Goal: Information Seeking & Learning: Learn about a topic

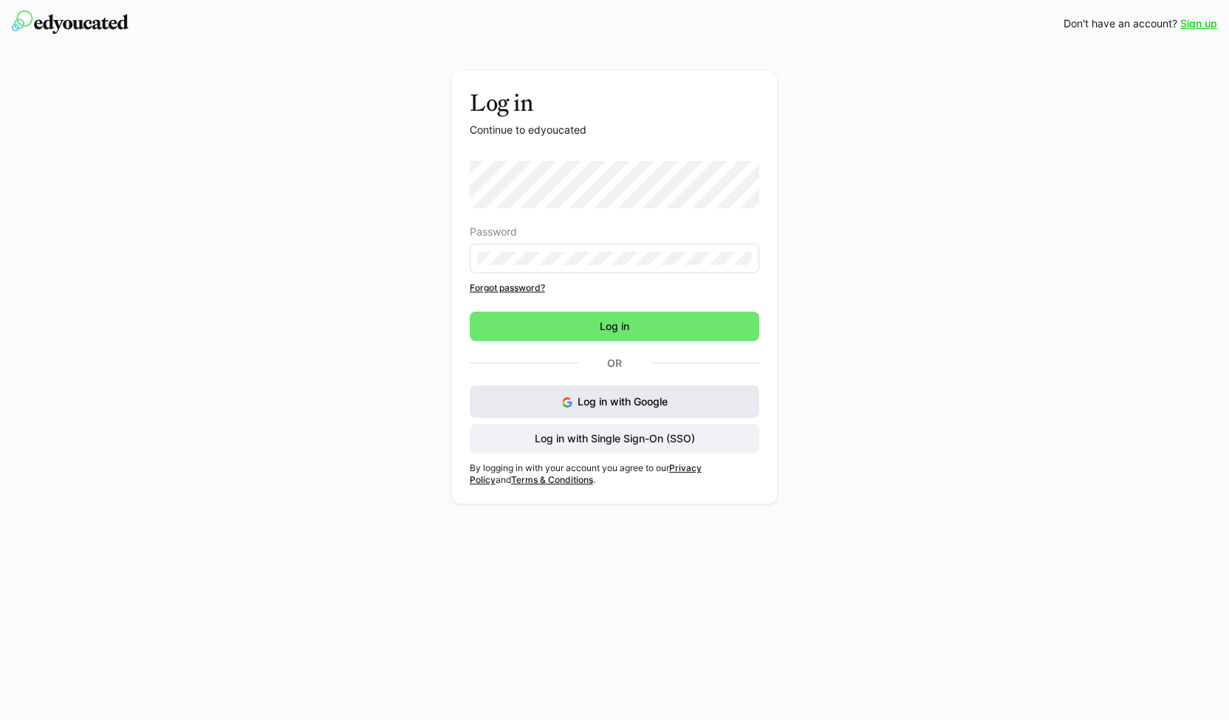
click at [579, 388] on button "Log in with Google" at bounding box center [615, 402] width 290 height 33
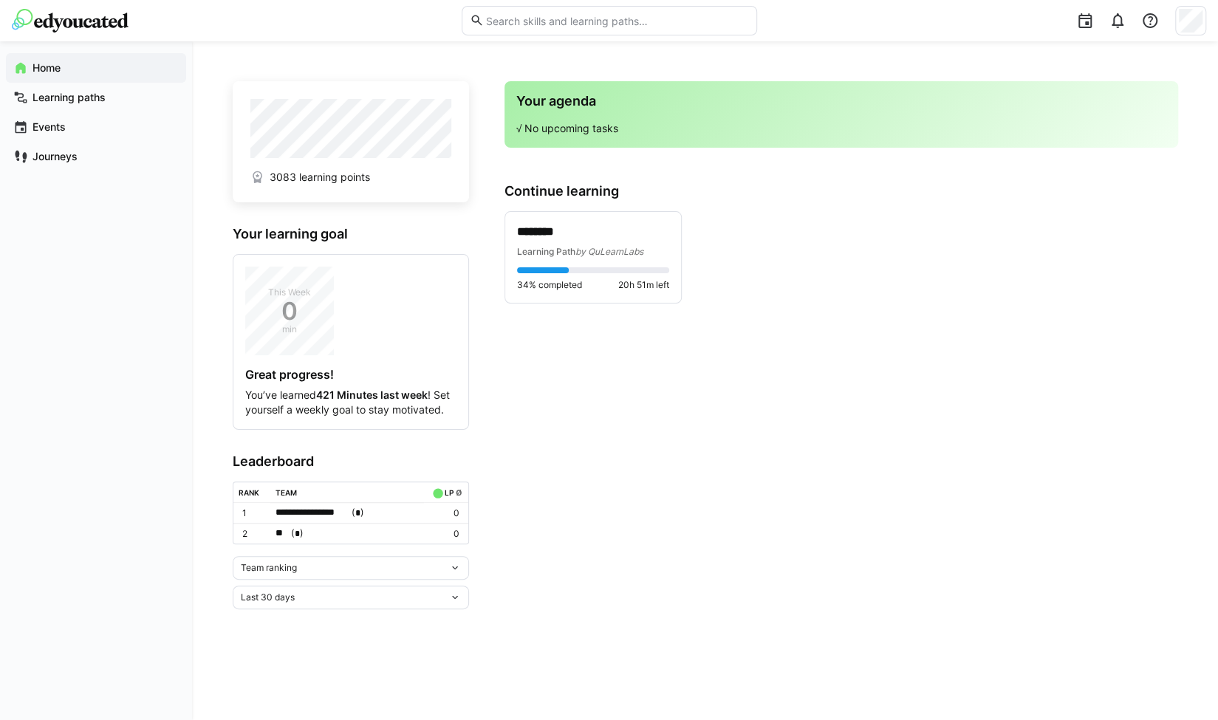
click at [273, 562] on span "Team ranking" at bounding box center [269, 568] width 56 height 12
click at [272, 623] on div "Individual ranking" at bounding box center [350, 620] width 219 height 12
click at [565, 268] on div at bounding box center [543, 270] width 52 height 6
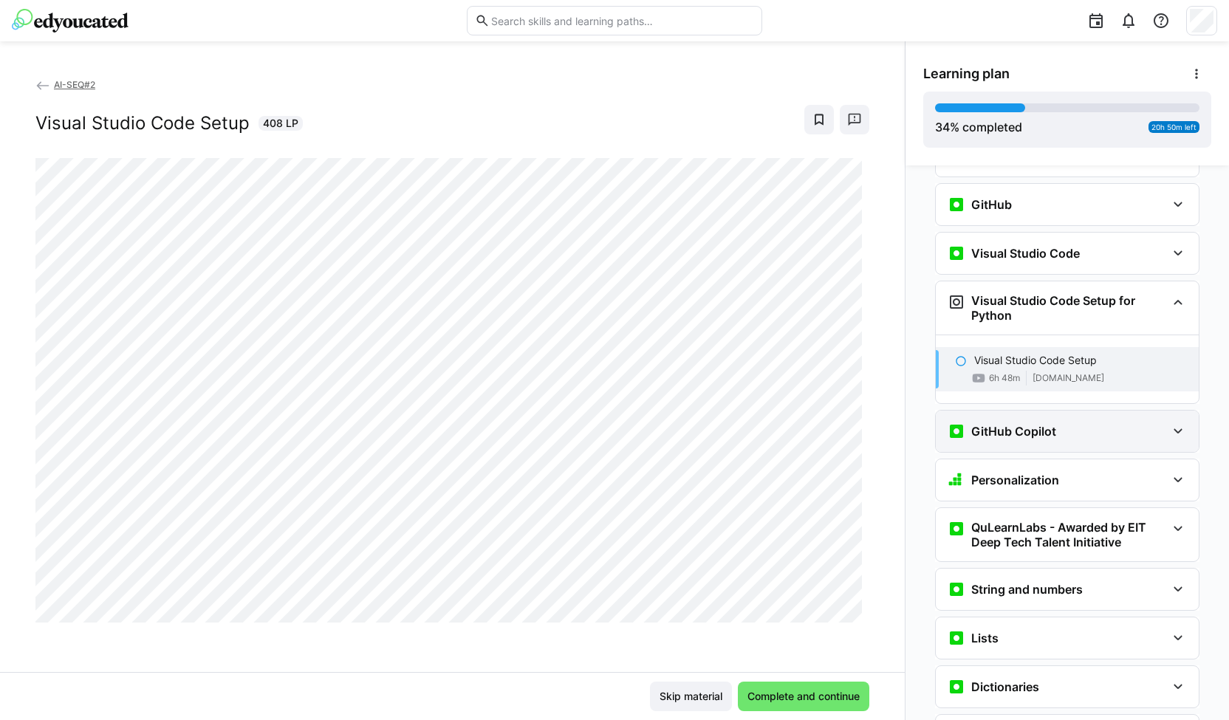
scroll to position [480, 0]
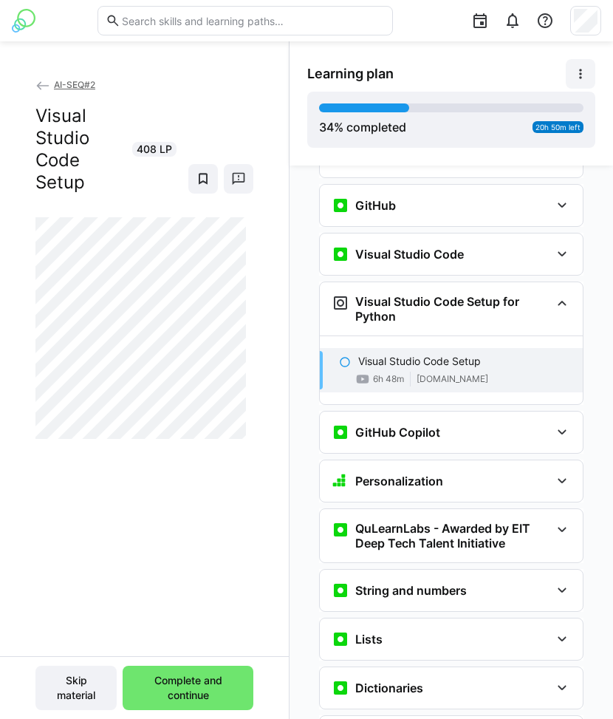
click at [579, 75] on eds-icon at bounding box center [580, 73] width 15 height 15
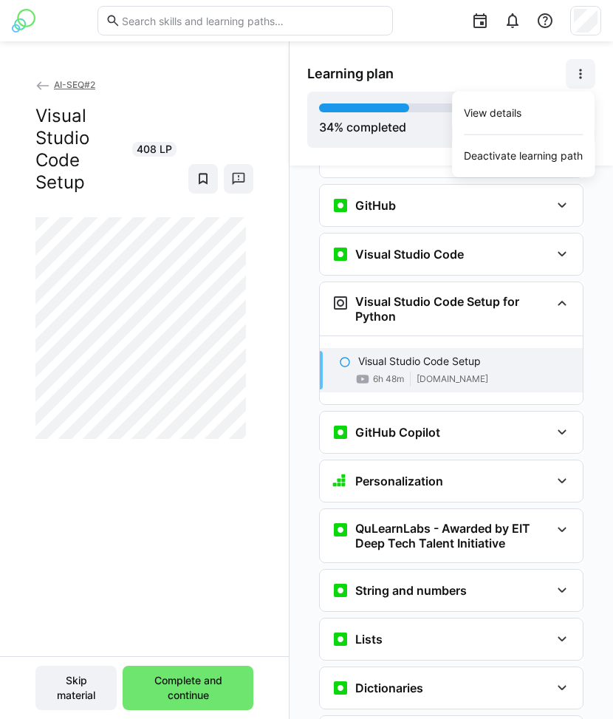
click at [534, 64] on div "Learning plan View details Deactivate learning path" at bounding box center [451, 74] width 288 height 30
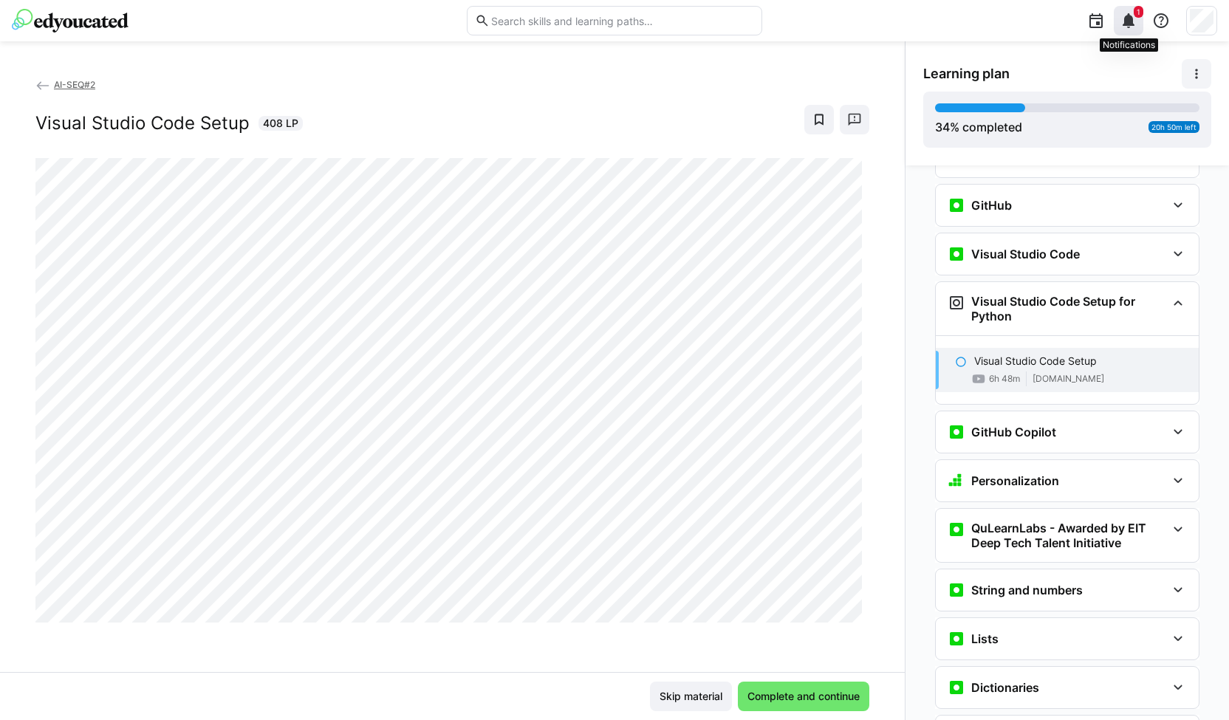
click at [1124, 17] on eds-icon at bounding box center [1129, 21] width 18 height 18
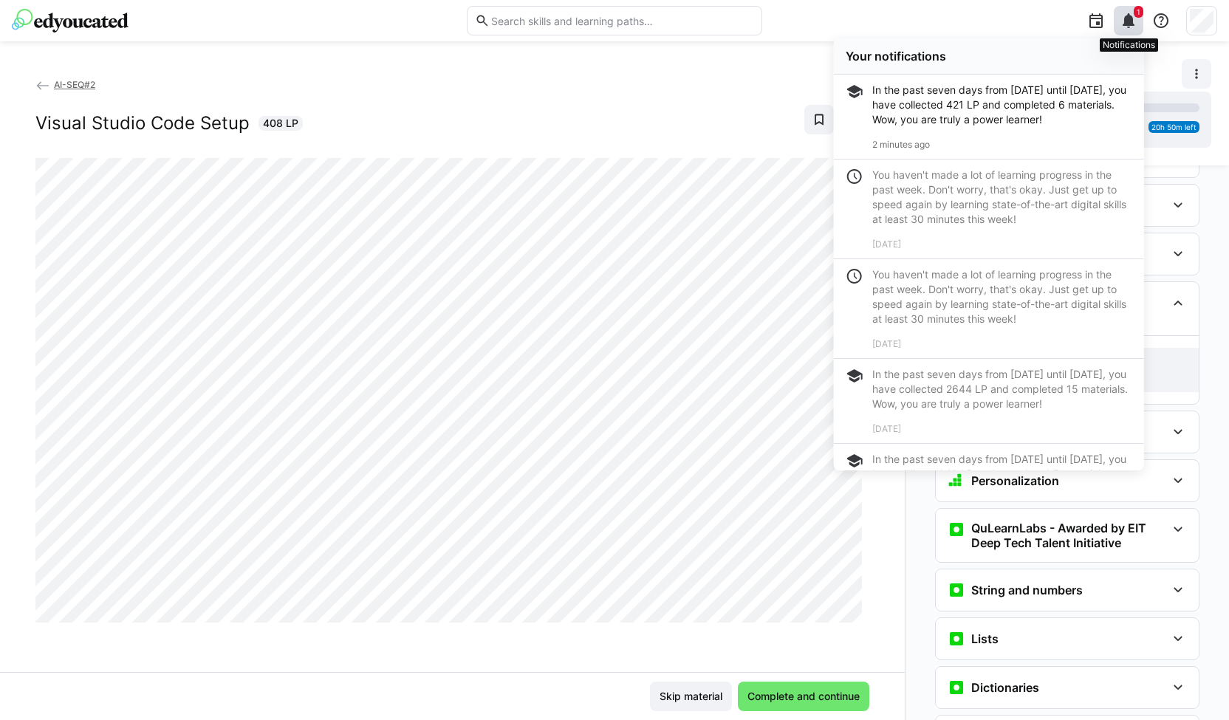
click at [1124, 17] on eds-icon at bounding box center [1129, 21] width 18 height 18
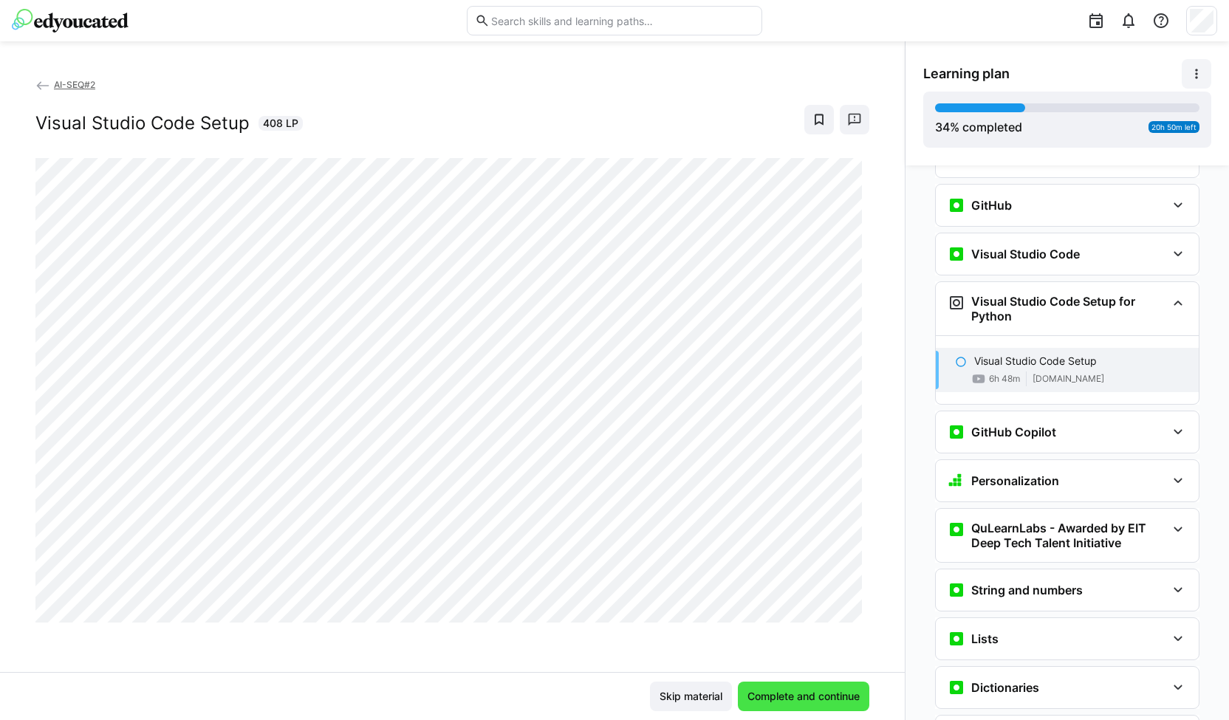
click at [790, 686] on span "Complete and continue" at bounding box center [804, 697] width 132 height 30
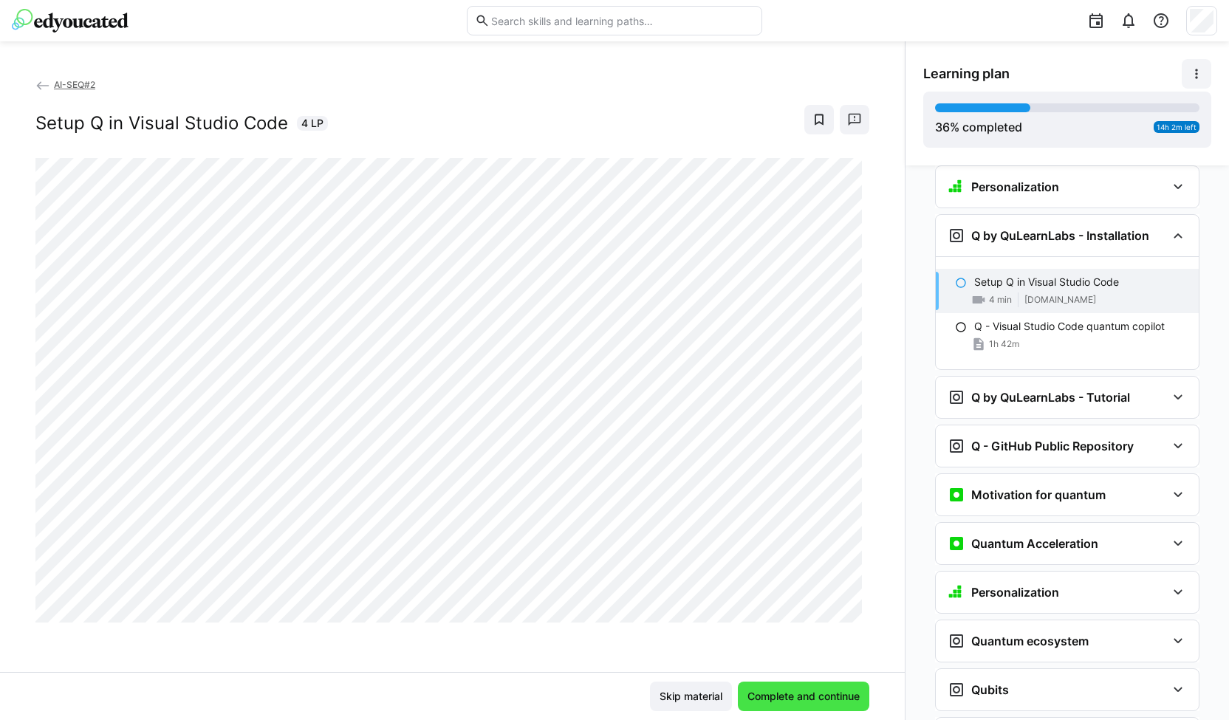
scroll to position [1431, 0]
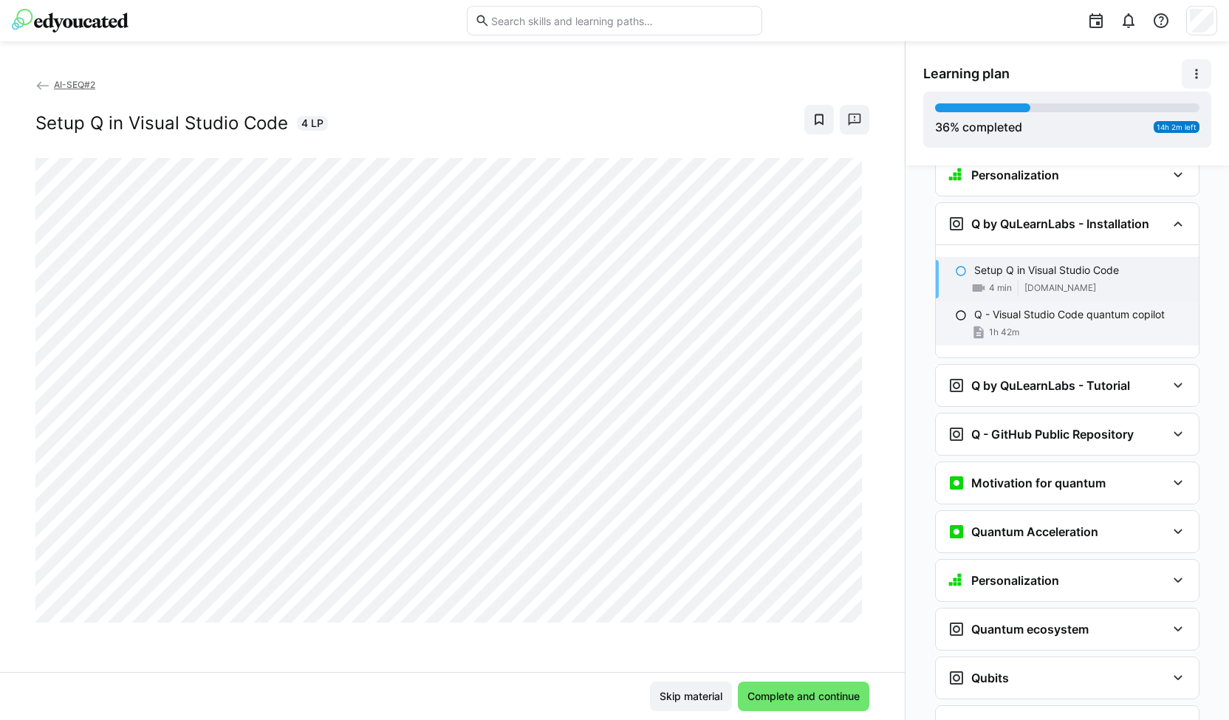
click at [1031, 325] on div "1h 42m" at bounding box center [1081, 332] width 213 height 15
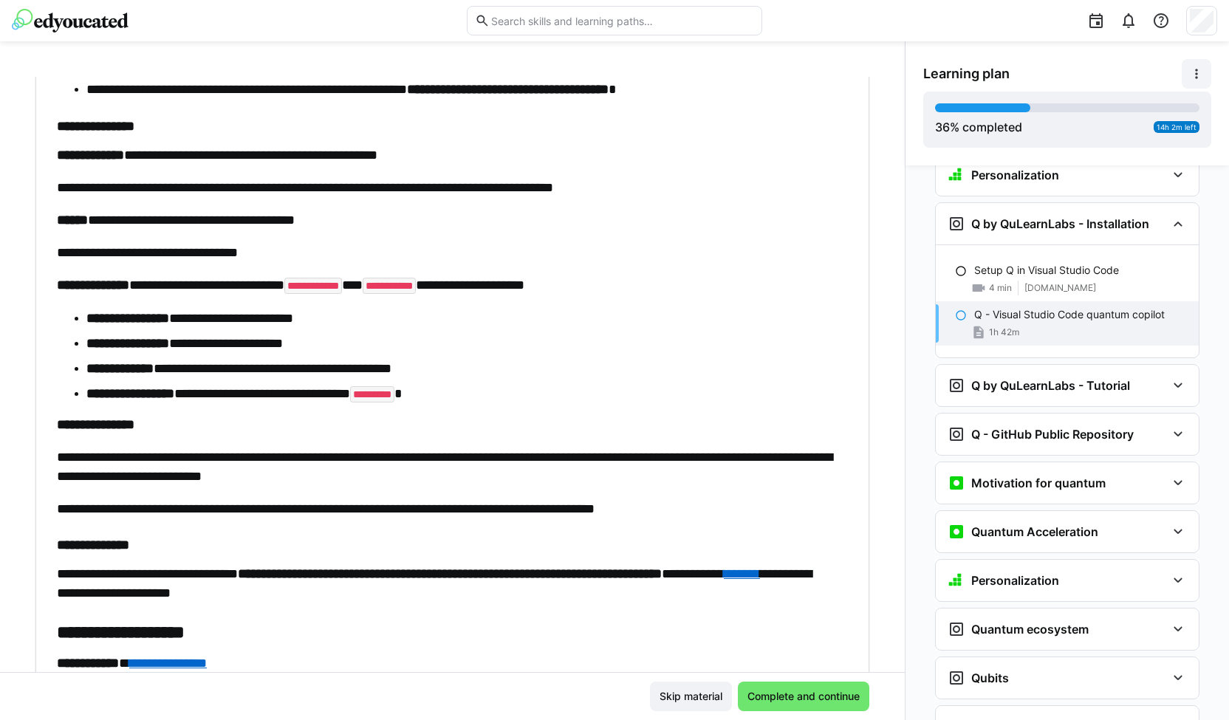
scroll to position [4225, 0]
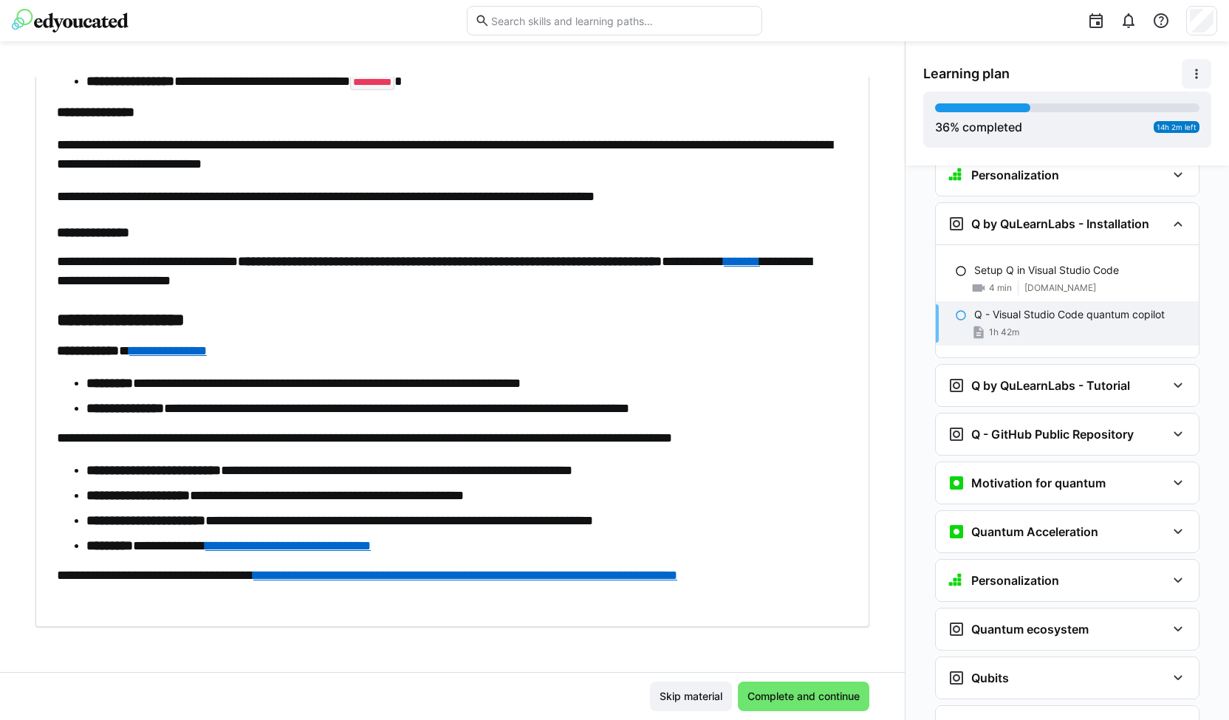
click at [671, 400] on li "**********" at bounding box center [460, 408] width 748 height 19
click at [655, 577] on link "**********" at bounding box center [465, 575] width 424 height 13
click at [1137, 377] on div "Q by QuLearnLabs - Tutorial" at bounding box center [1057, 386] width 219 height 18
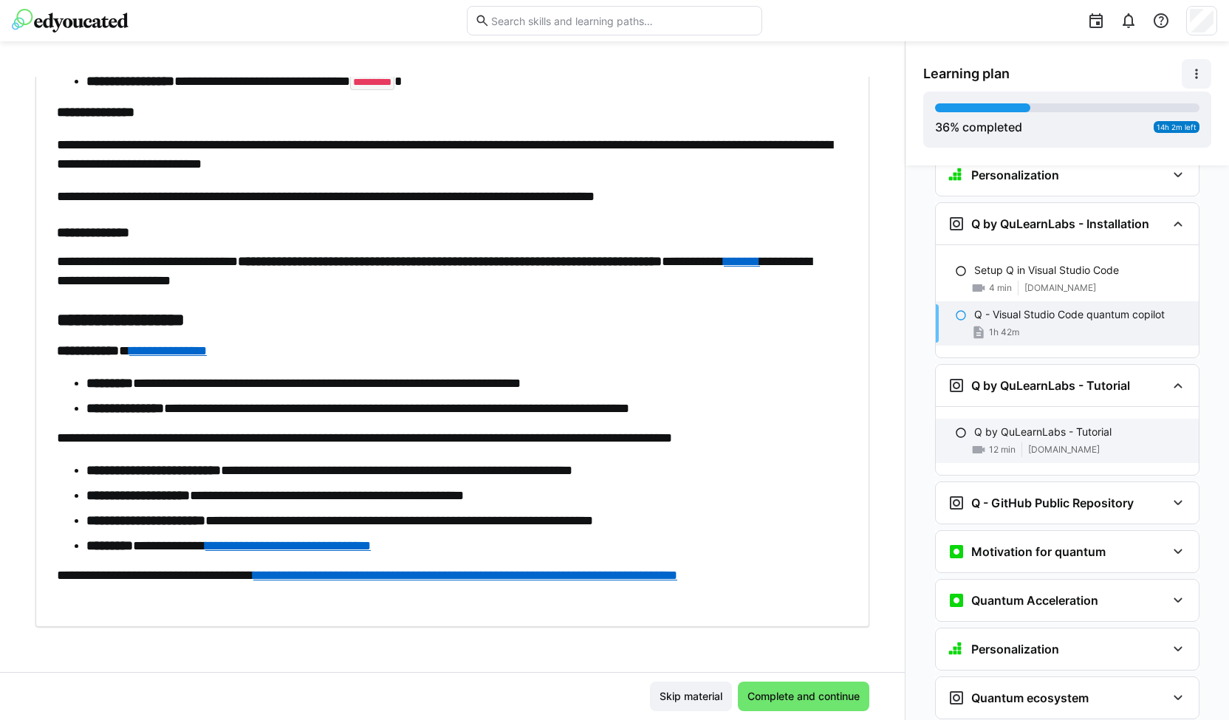
click at [1125, 425] on div "Q by QuLearnLabs - Tutorial" at bounding box center [1081, 432] width 213 height 15
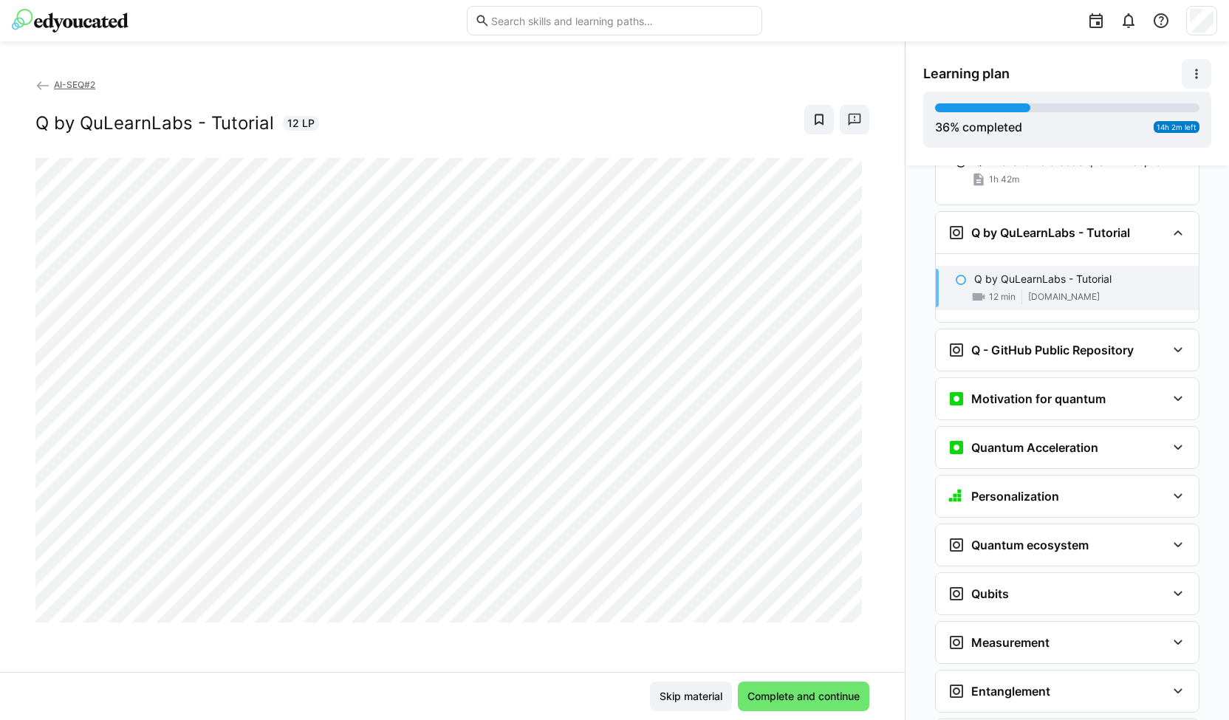
scroll to position [1592, 0]
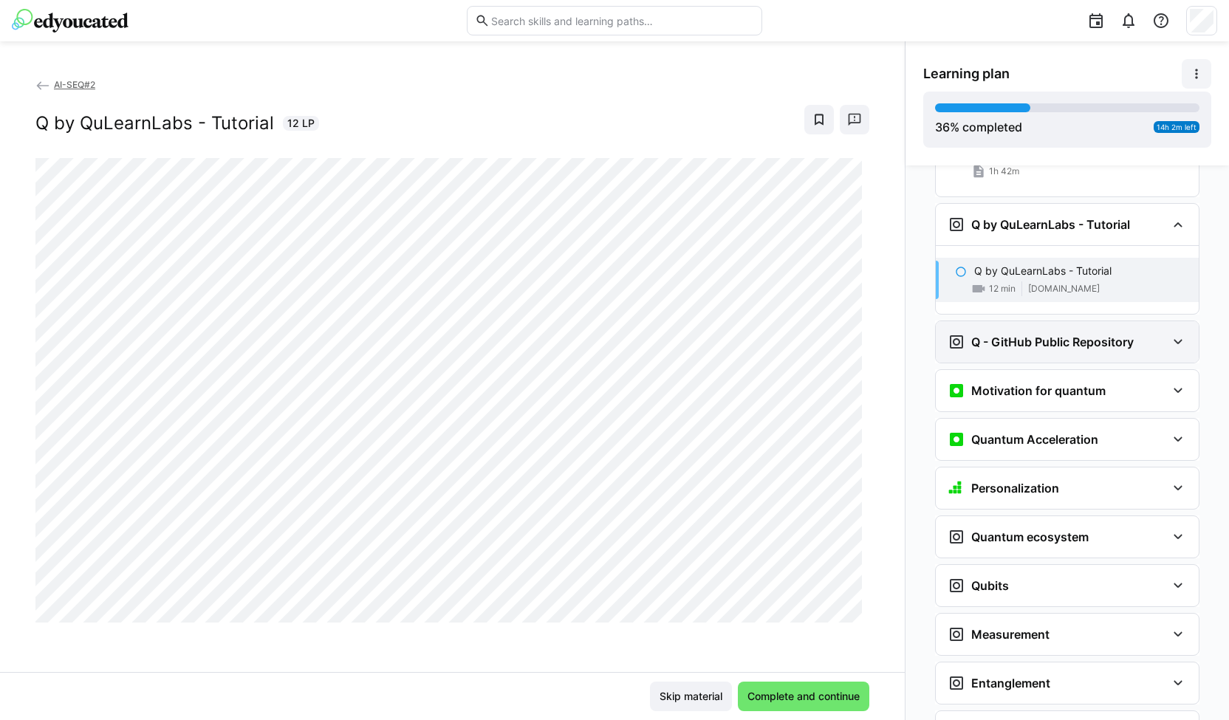
click at [1068, 321] on div "Q - GitHub Public Repository" at bounding box center [1067, 341] width 263 height 41
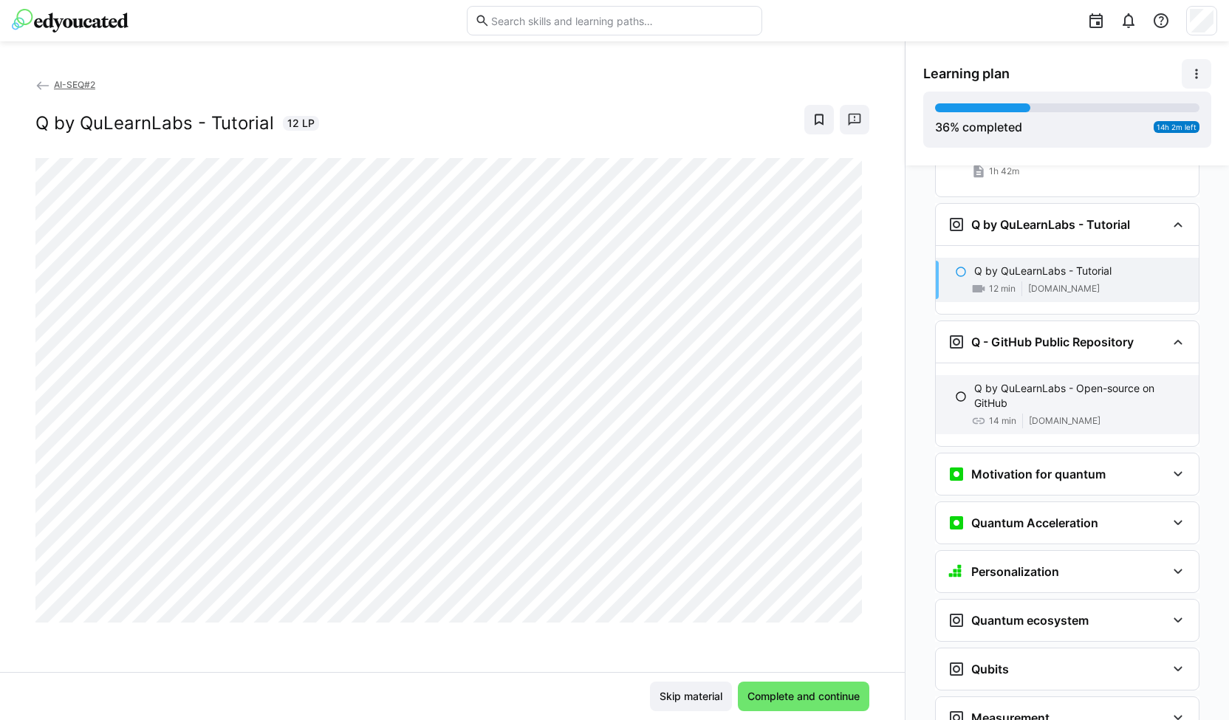
click at [1058, 381] on p "Q by QuLearnLabs - Open-source on GitHub" at bounding box center [1081, 396] width 213 height 30
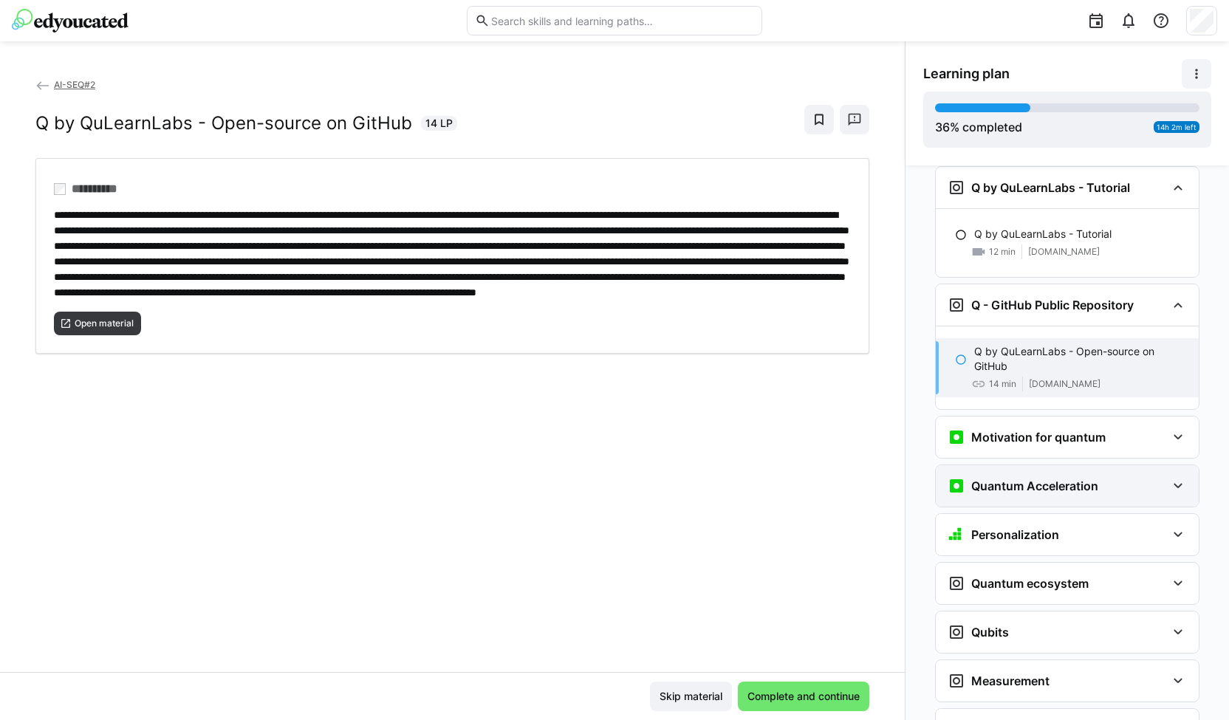
scroll to position [1628, 0]
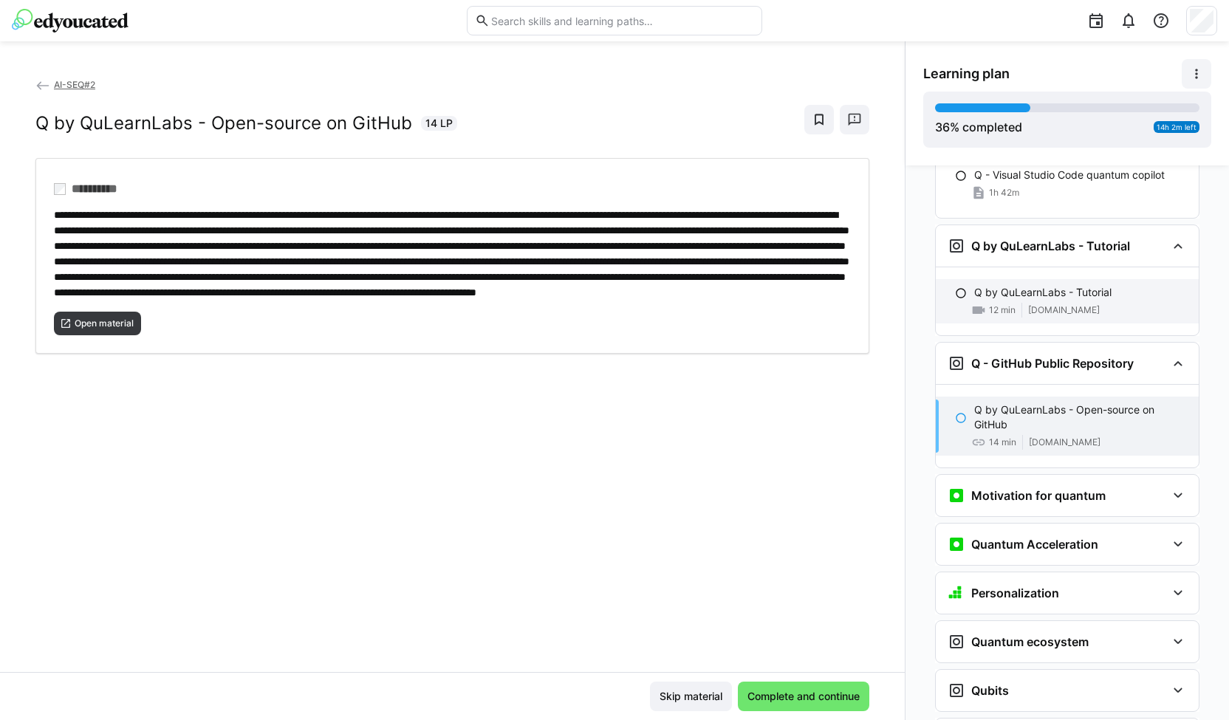
click at [1037, 285] on p "Q by QuLearnLabs - Tutorial" at bounding box center [1043, 292] width 137 height 15
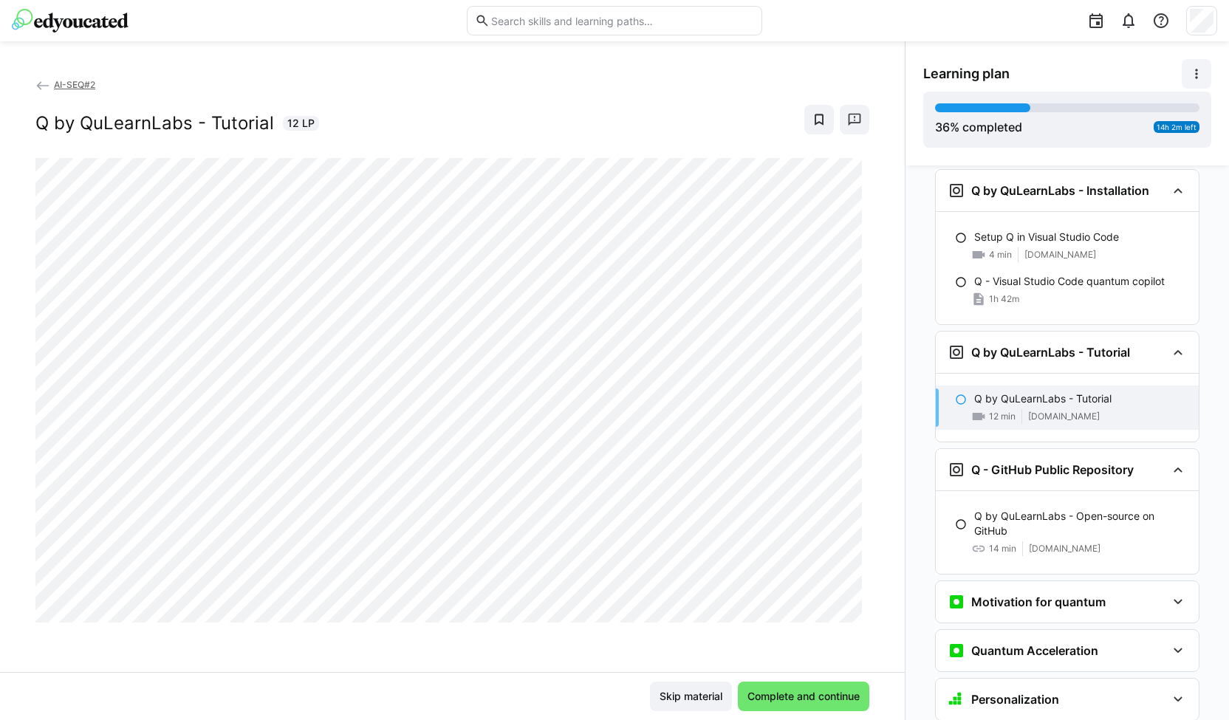
scroll to position [1456, 0]
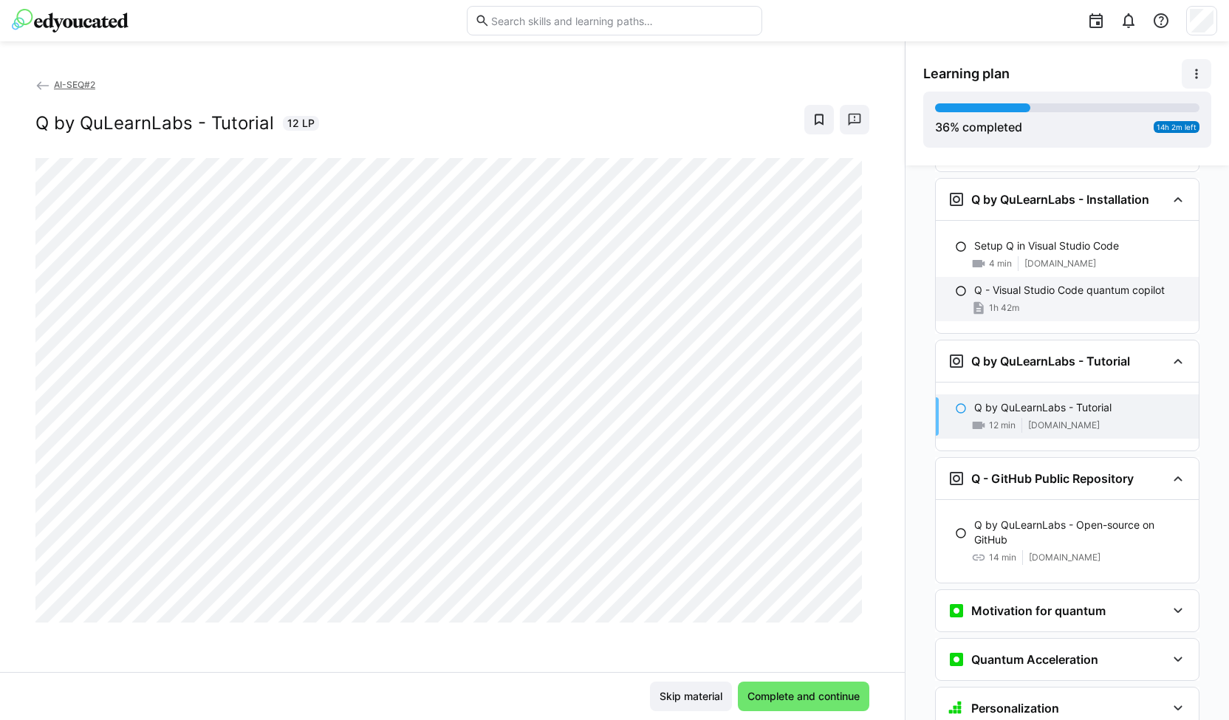
click at [1049, 301] on div "1h 42m" at bounding box center [1081, 308] width 213 height 15
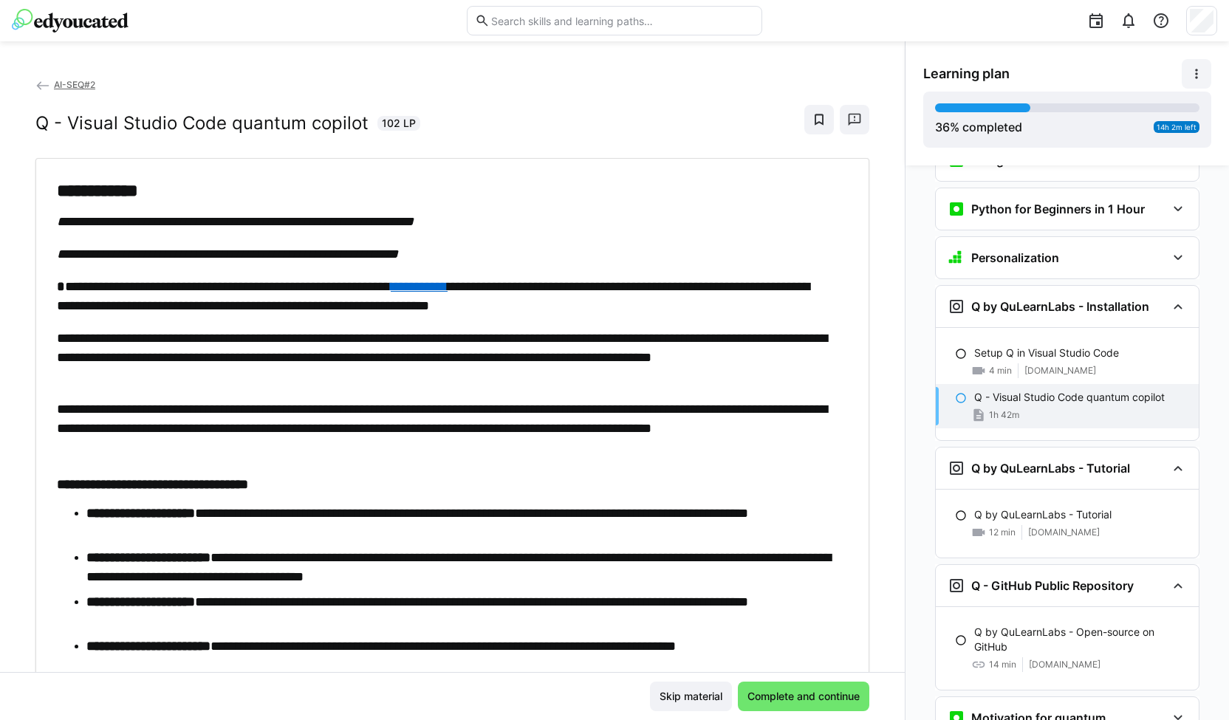
scroll to position [1340, 0]
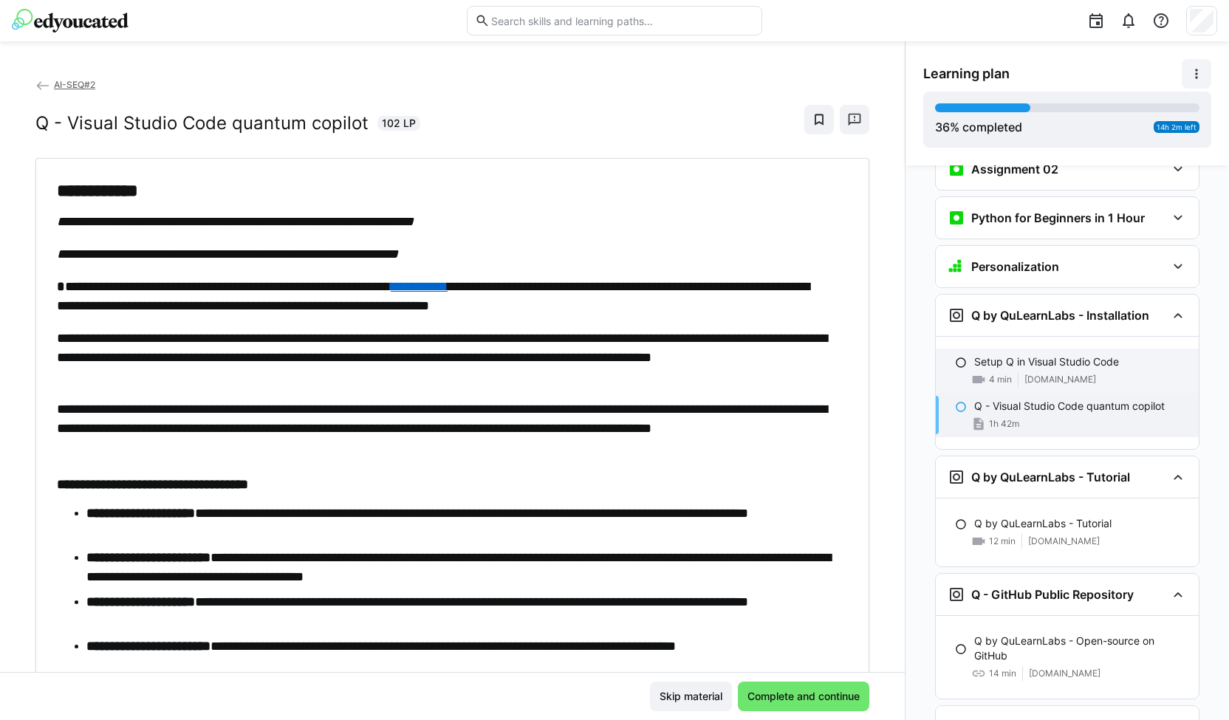
click at [1055, 355] on p "Setup Q in Visual Studio Code" at bounding box center [1047, 362] width 145 height 15
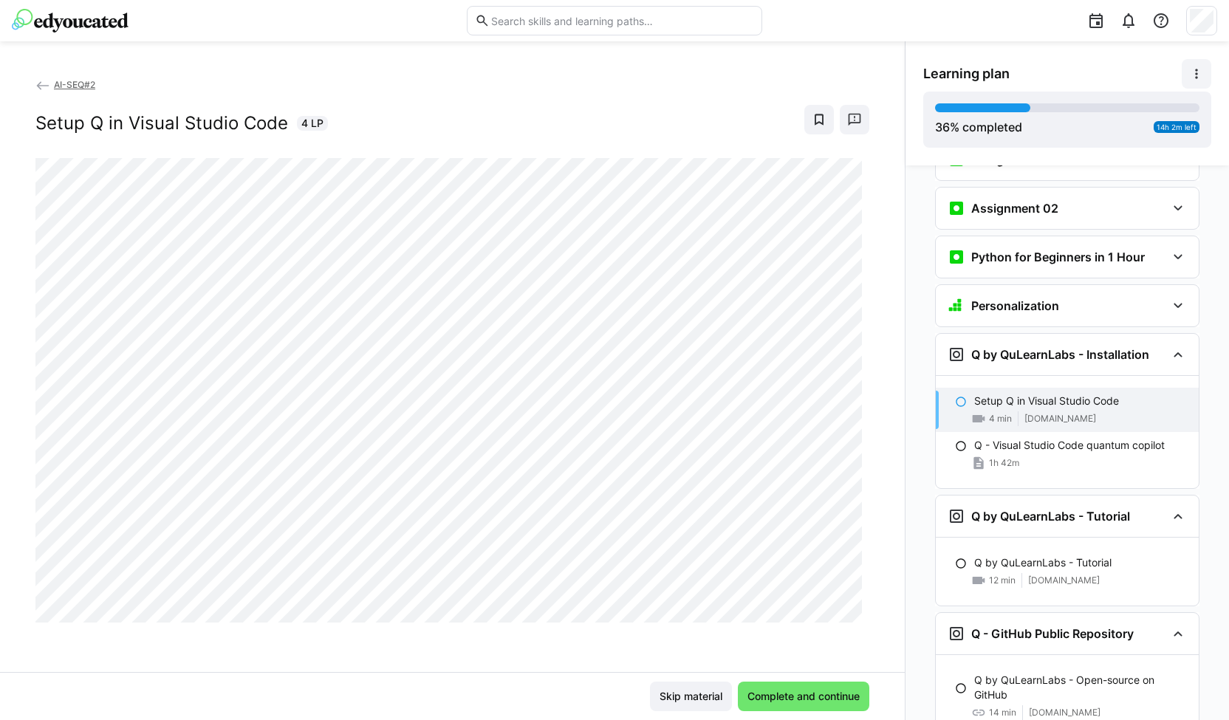
scroll to position [1297, 0]
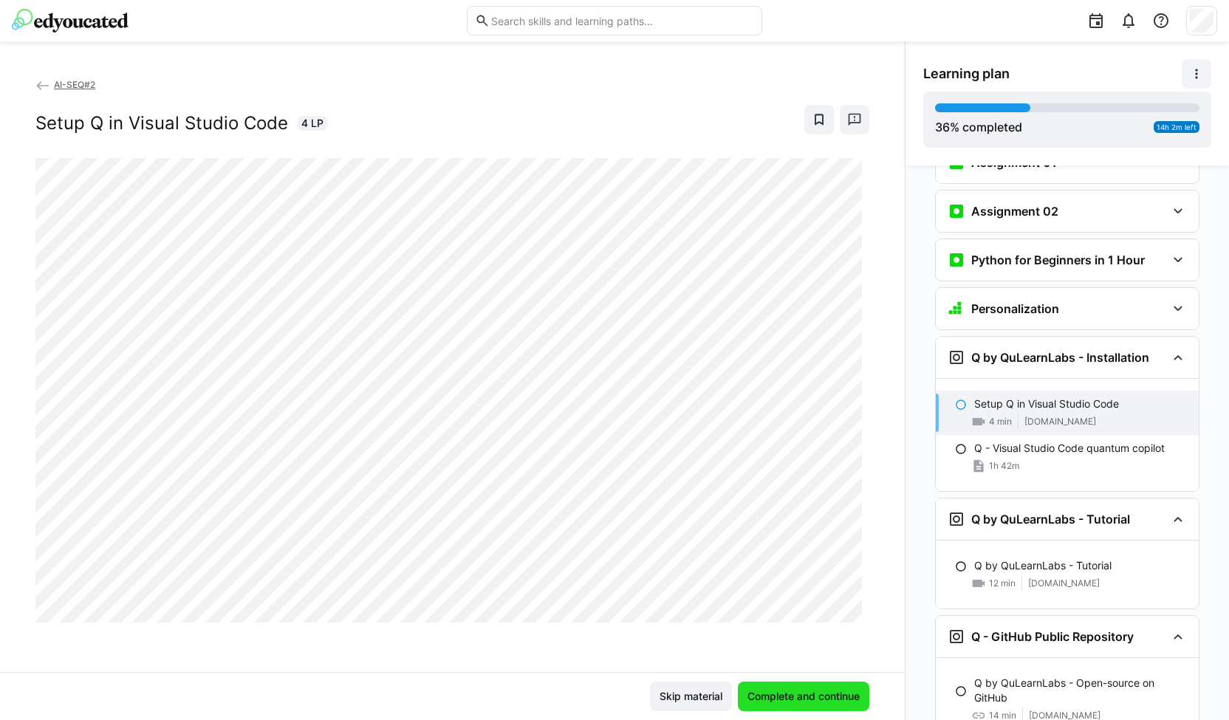
click at [785, 698] on span "Complete and continue" at bounding box center [803, 696] width 117 height 15
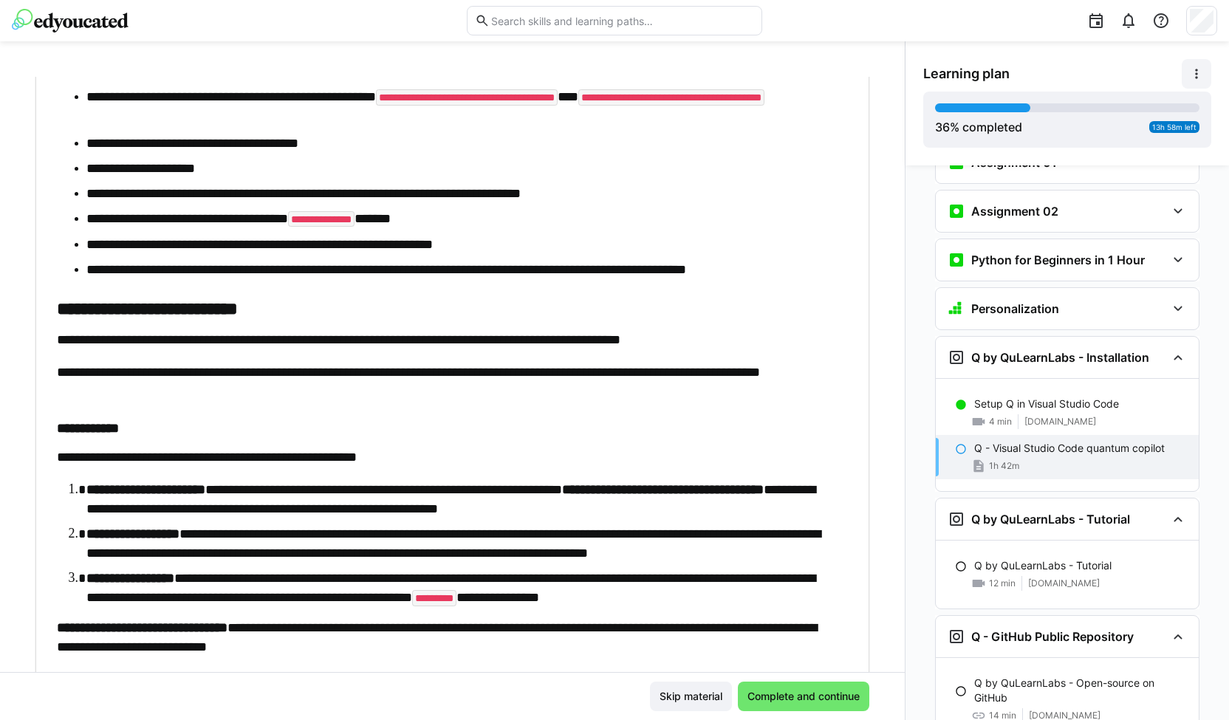
scroll to position [3254, 0]
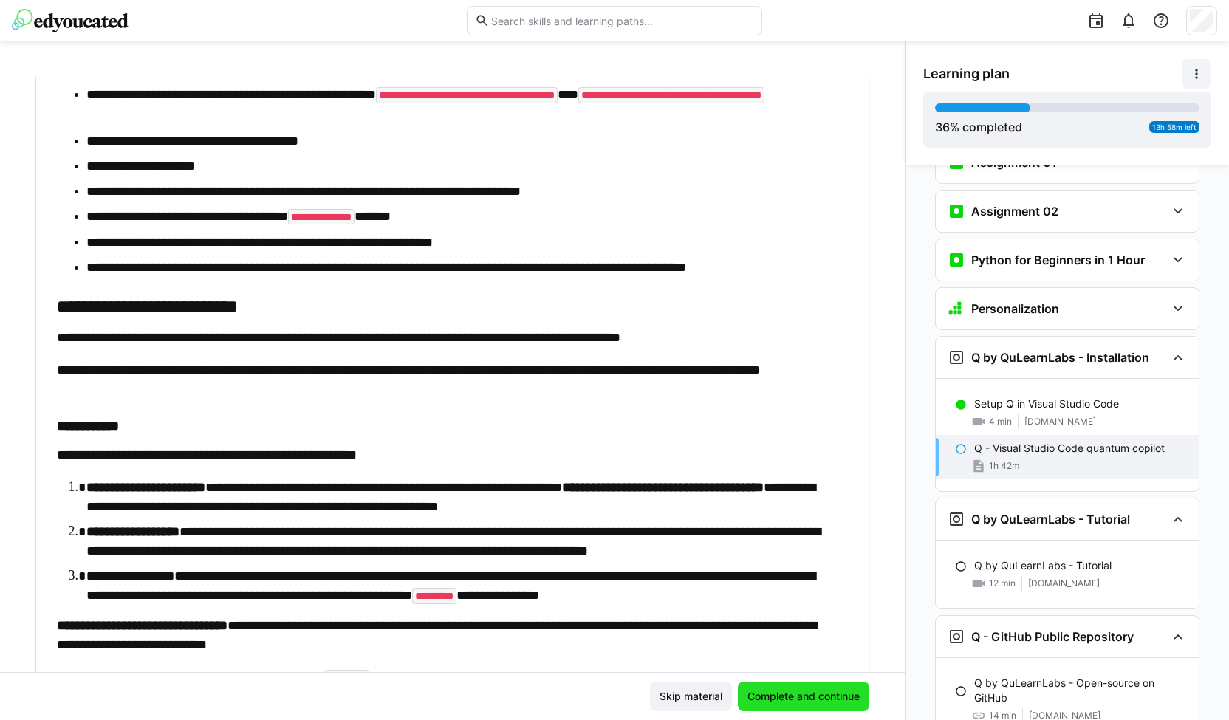
click at [814, 695] on span "Complete and continue" at bounding box center [803, 696] width 117 height 15
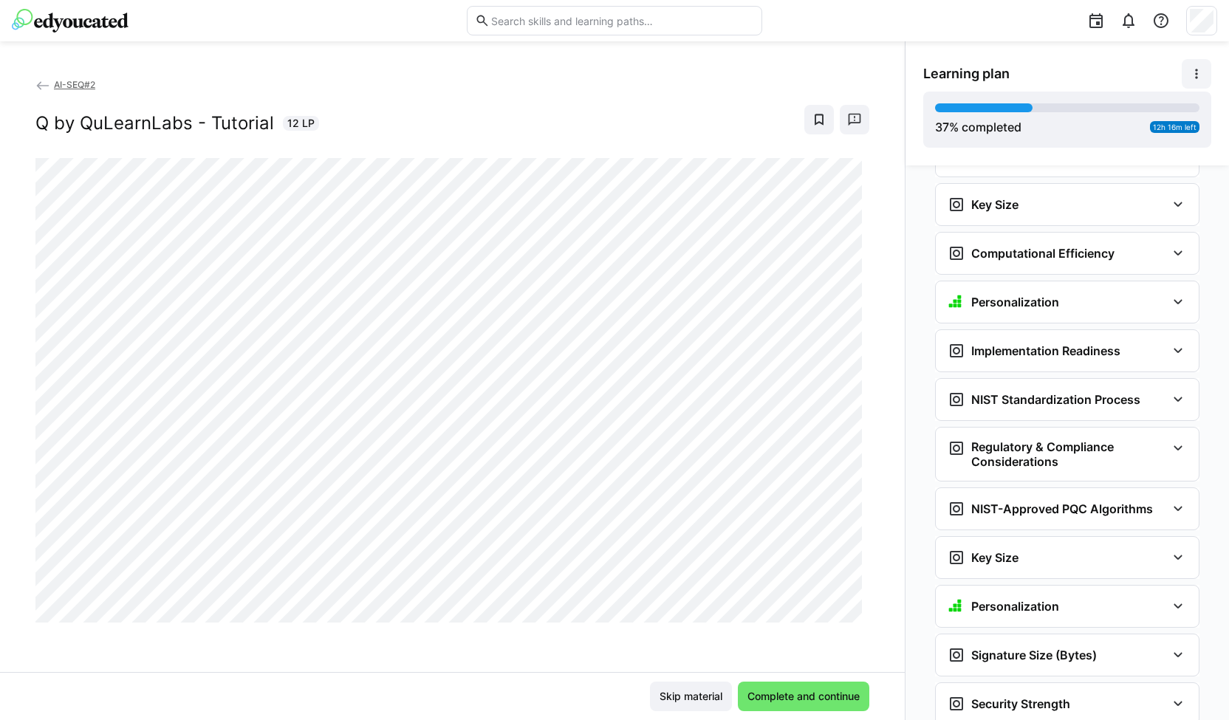
scroll to position [3160, 0]
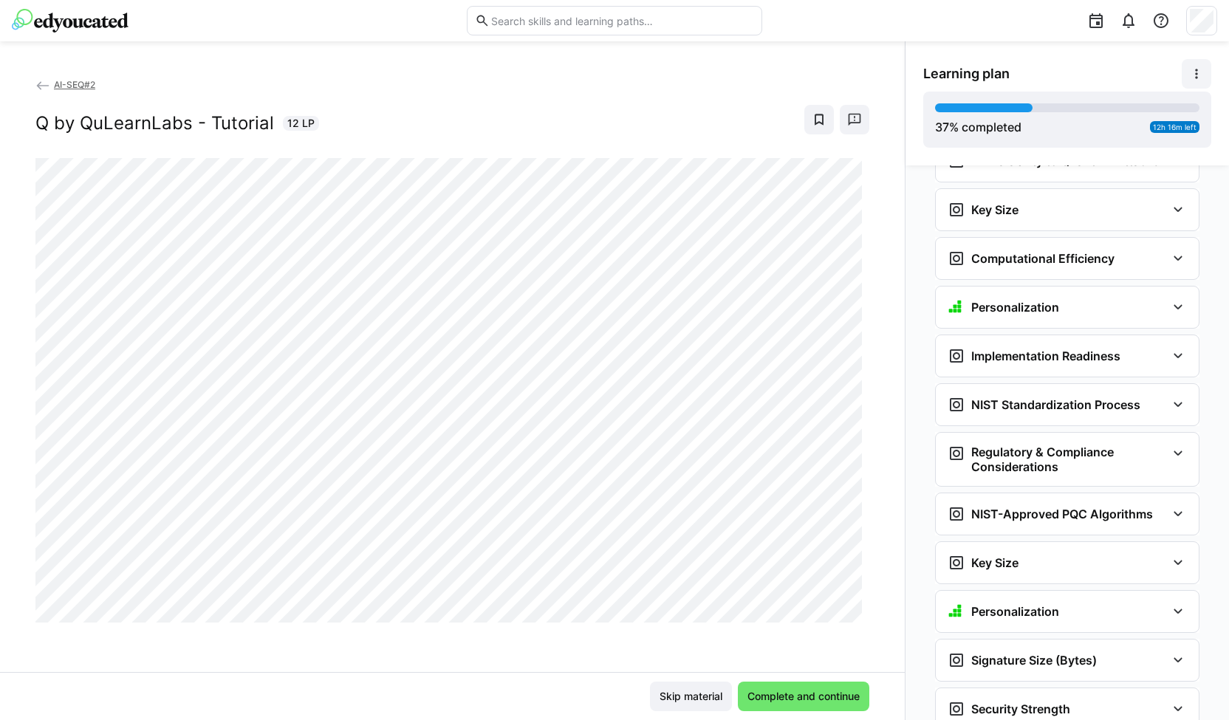
click at [82, 21] on img at bounding box center [70, 21] width 117 height 24
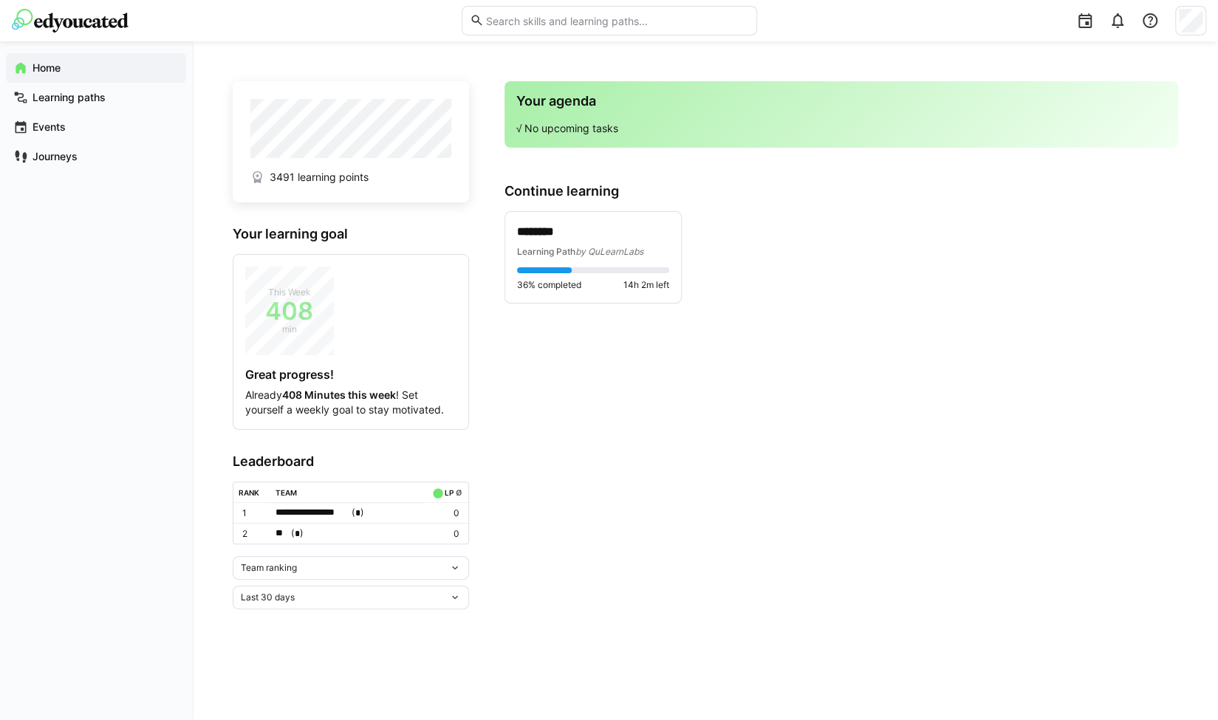
click at [322, 563] on div "Team ranking" at bounding box center [345, 568] width 208 height 10
click at [296, 612] on span "Individual ranking" at bounding box center [350, 620] width 236 height 24
click at [366, 564] on div "Team ranking" at bounding box center [345, 568] width 208 height 10
click at [299, 629] on span "Individual ranking" at bounding box center [350, 620] width 236 height 24
